Goal: Transaction & Acquisition: Purchase product/service

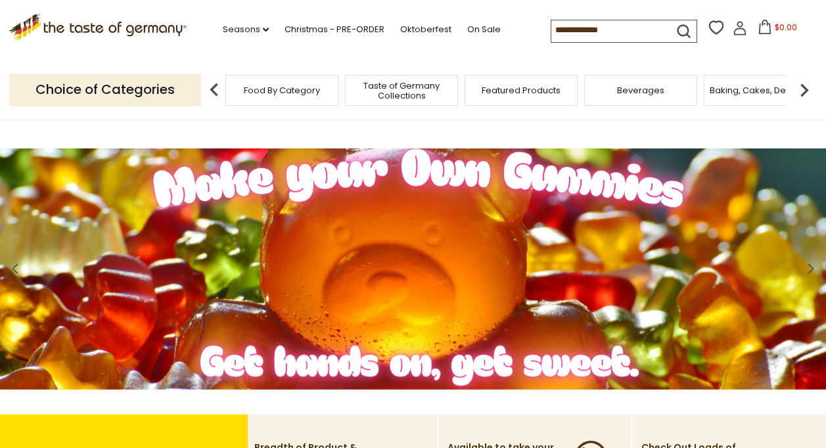
click at [614, 31] on input at bounding box center [606, 29] width 111 height 18
type input "***"
click at [671, 22] on button "submit" at bounding box center [684, 34] width 26 height 24
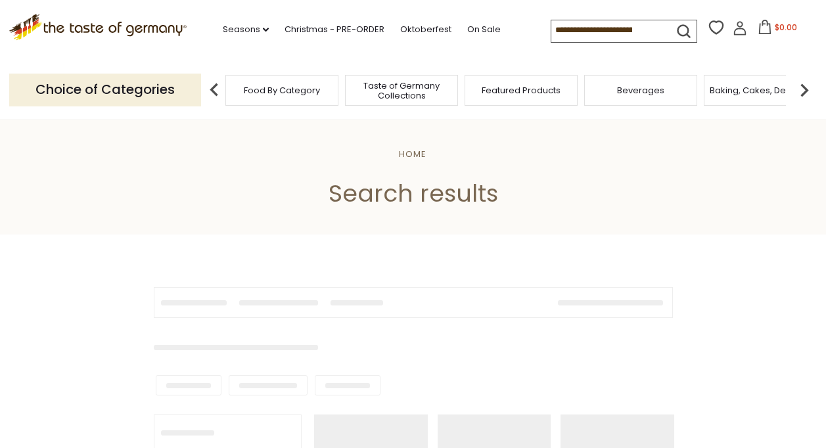
click at [587, 29] on input at bounding box center [606, 29] width 111 height 18
click at [669, 101] on div "Beverages" at bounding box center [634, 90] width 113 height 31
click at [627, 92] on span "Beverages" at bounding box center [633, 90] width 47 height 10
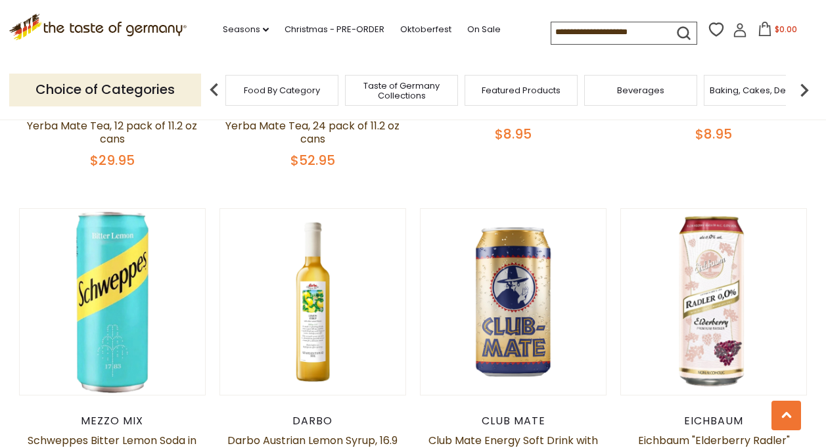
scroll to position [394, 0]
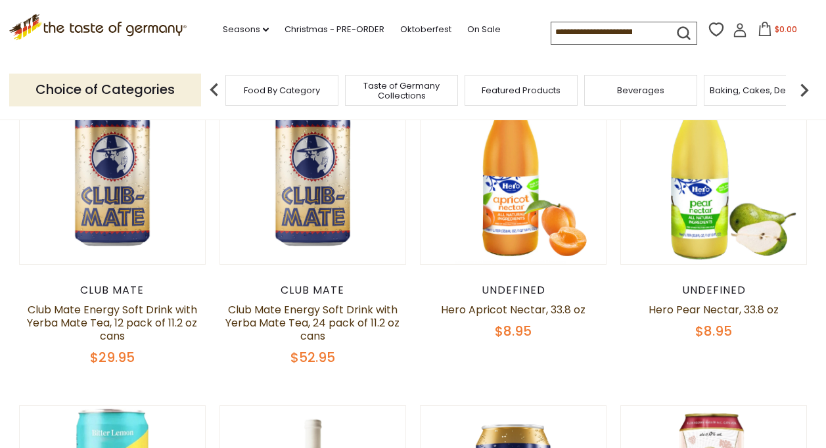
click at [296, 89] on span "Food By Category" at bounding box center [282, 90] width 76 height 10
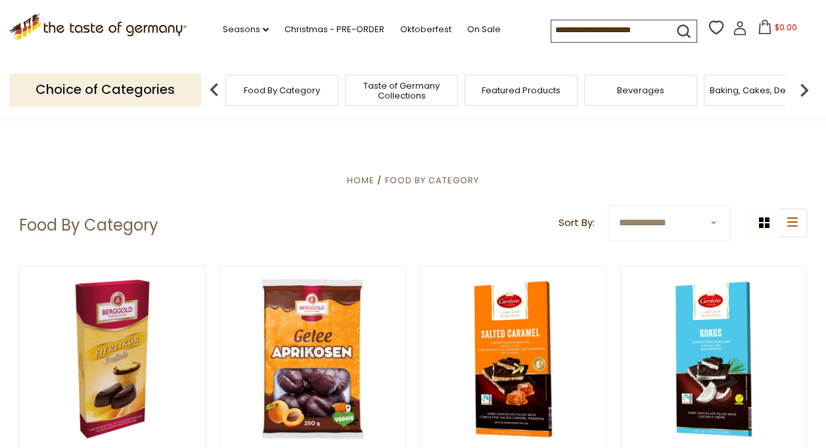
click at [651, 94] on span "Beverages" at bounding box center [640, 90] width 47 height 10
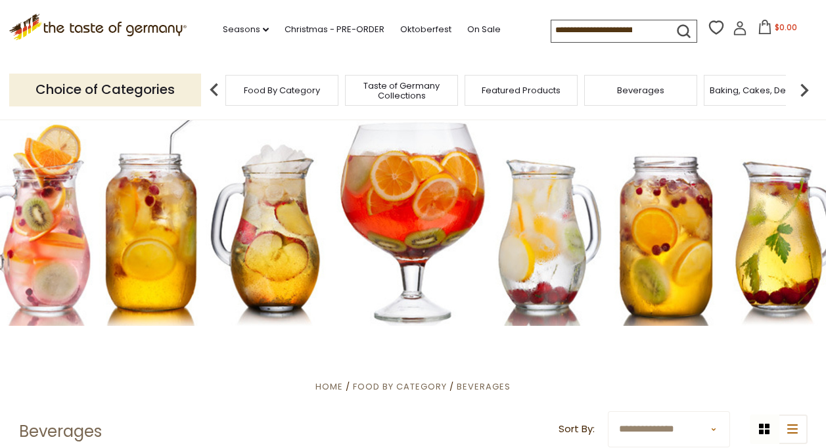
click at [373, 202] on div at bounding box center [413, 223] width 826 height 206
click at [593, 38] on input at bounding box center [606, 29] width 111 height 18
type input "***"
click at [671, 22] on button "submit" at bounding box center [684, 34] width 26 height 24
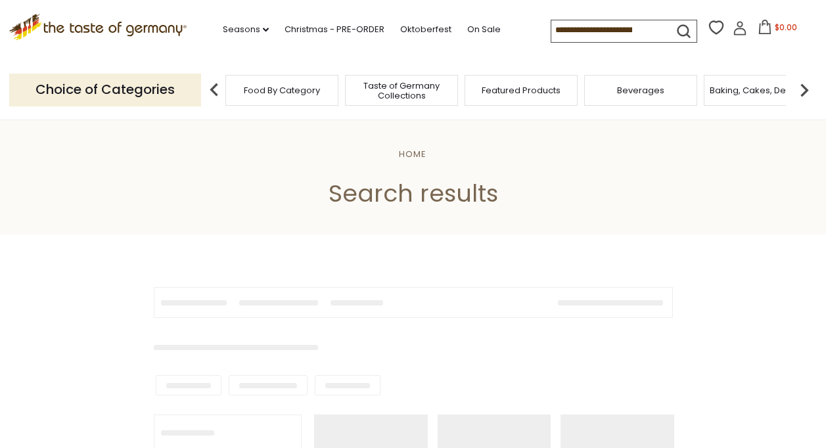
click at [56, 32] on icon ".st0{fill:#EDD300;} .st1{fill:#D33E21;}" at bounding box center [98, 27] width 178 height 27
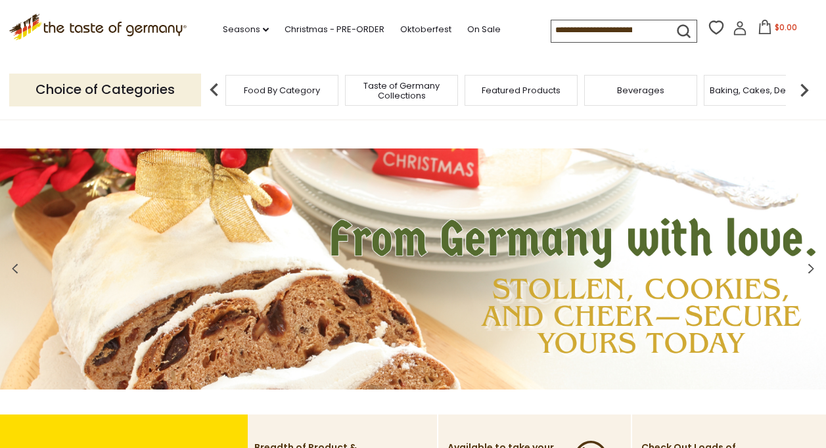
click at [283, 85] on span "Food By Category" at bounding box center [282, 90] width 76 height 10
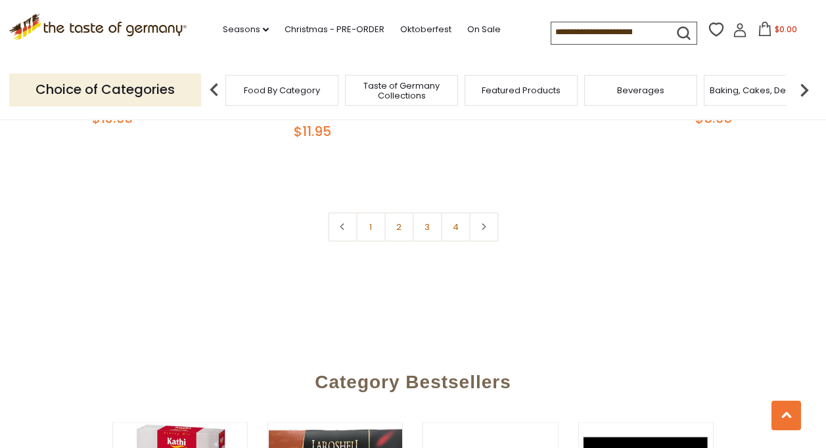
scroll to position [3219, 0]
